Goal: Information Seeking & Learning: Learn about a topic

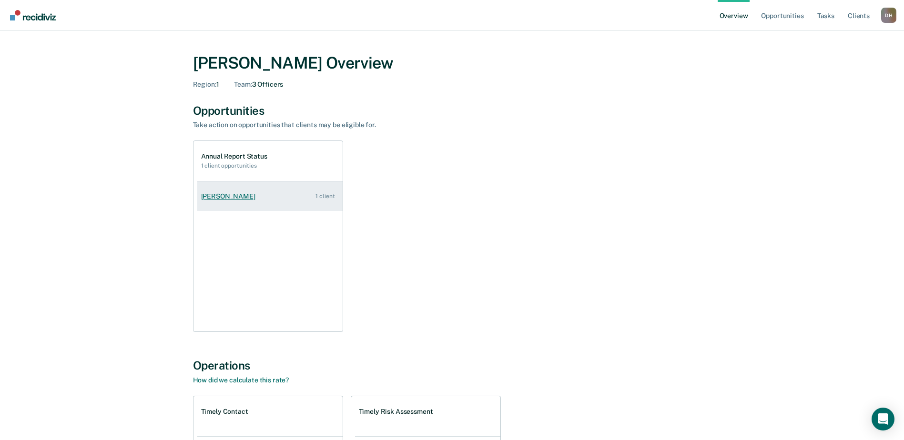
click at [224, 196] on div "[PERSON_NAME]" at bounding box center [230, 197] width 58 height 8
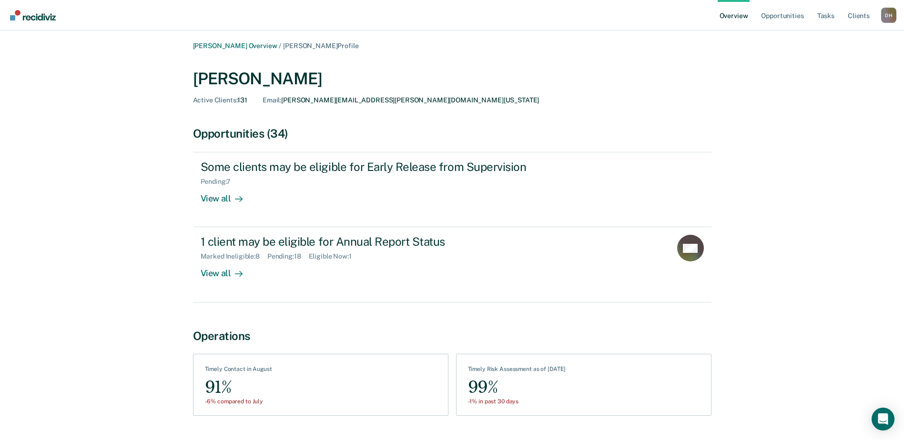
click at [429, 74] on div "[PERSON_NAME]" at bounding box center [452, 79] width 519 height 20
